Goal: Task Accomplishment & Management: Complete application form

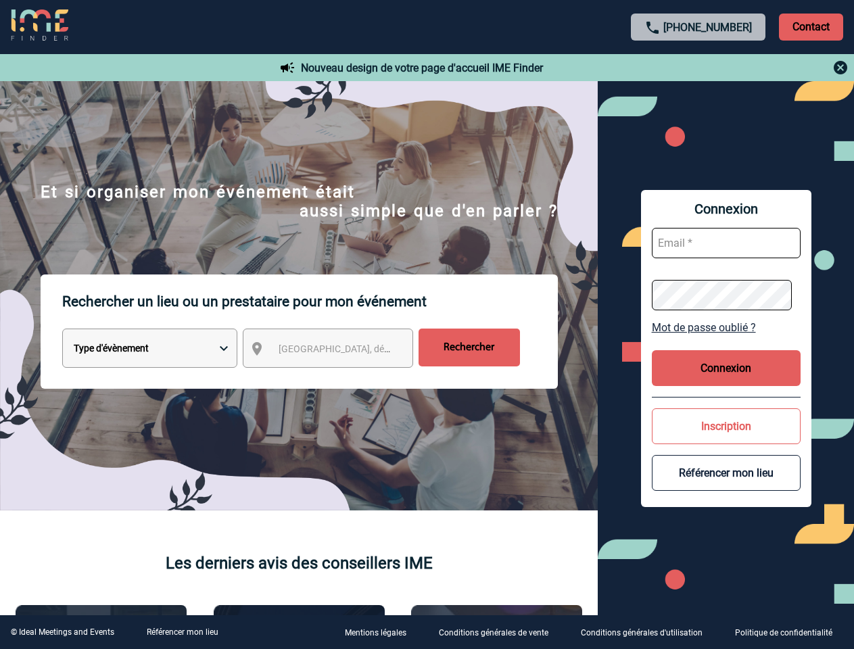
click at [427, 325] on p "Rechercher un lieu ou un prestataire pour mon événement" at bounding box center [310, 302] width 496 height 54
click at [811, 26] on p "Contact" at bounding box center [811, 27] width 64 height 27
click at [698, 68] on div at bounding box center [698, 67] width 301 height 16
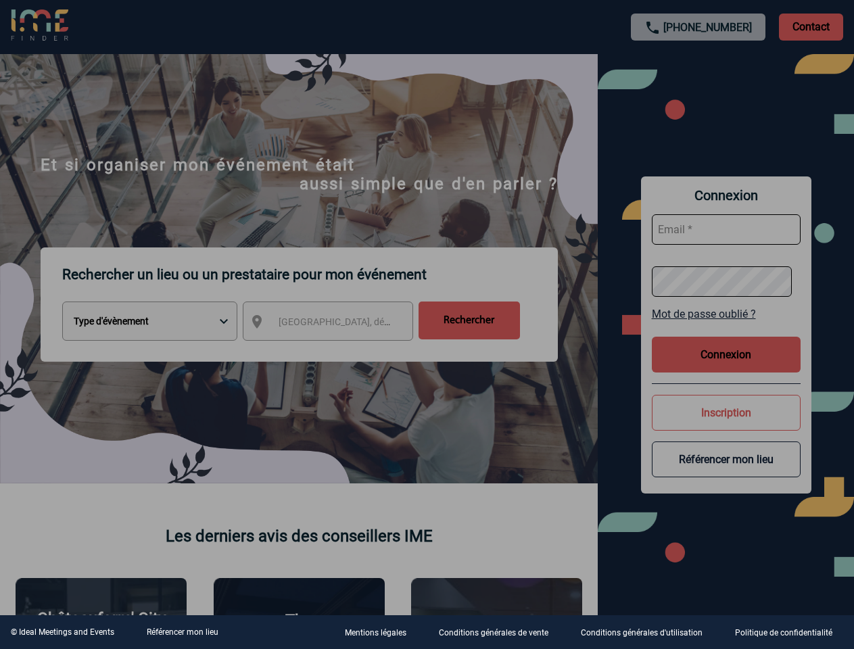
click at [340, 351] on div at bounding box center [427, 324] width 854 height 649
click at [726, 327] on div at bounding box center [427, 324] width 854 height 649
click at [726, 368] on div at bounding box center [427, 324] width 854 height 649
click at [726, 426] on div at bounding box center [427, 324] width 854 height 649
click at [726, 473] on div at bounding box center [427, 324] width 854 height 649
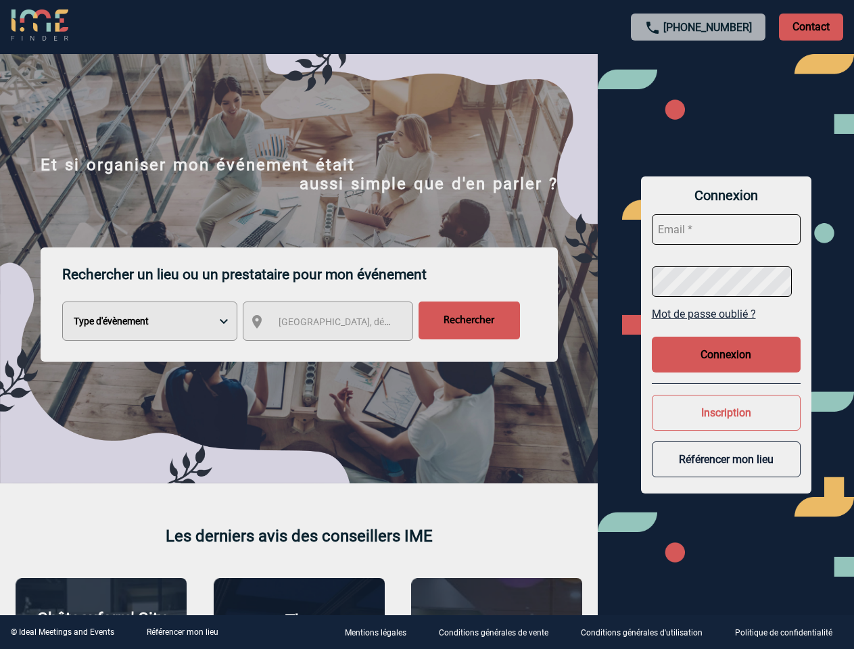
click at [182, 632] on link "Référencer mon lieu" at bounding box center [183, 631] width 72 height 9
